Goal: Information Seeking & Learning: Check status

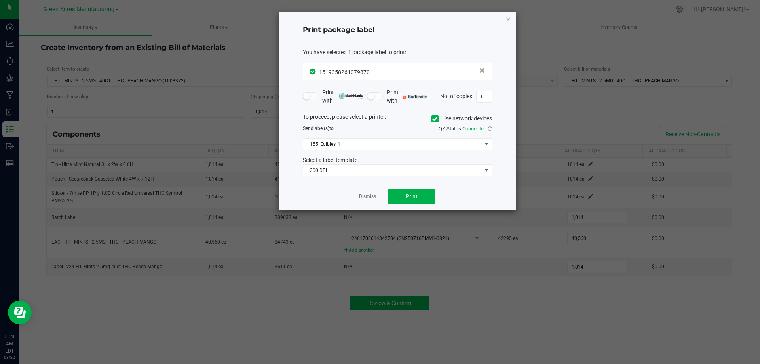
click at [507, 17] on icon "button" at bounding box center [509, 19] width 6 height 10
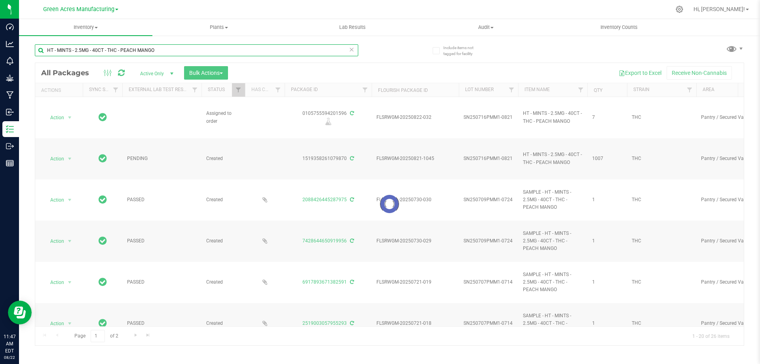
drag, startPoint x: 162, startPoint y: 52, endPoint x: 26, endPoint y: 48, distance: 135.8
click at [27, 48] on div "Include items not tagged for facility HT - MINTS - 2.5MG - 40CT - THC - PEACH M…" at bounding box center [389, 155] width 741 height 241
type input "sn250716pmm1"
